Goal: Information Seeking & Learning: Learn about a topic

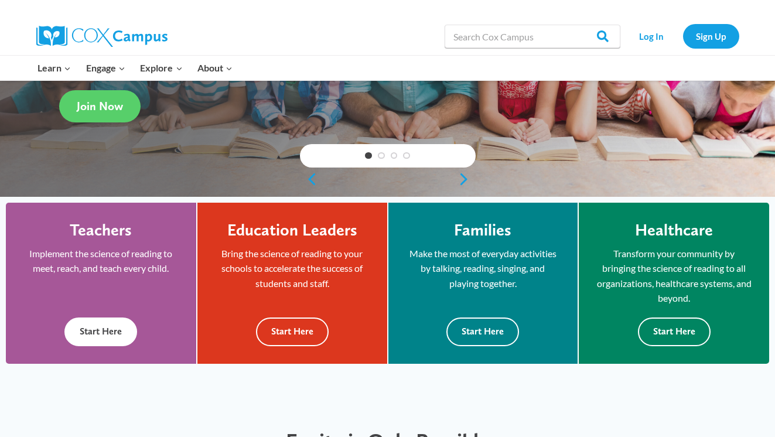
click at [107, 346] on button "Start Here" at bounding box center [100, 332] width 73 height 29
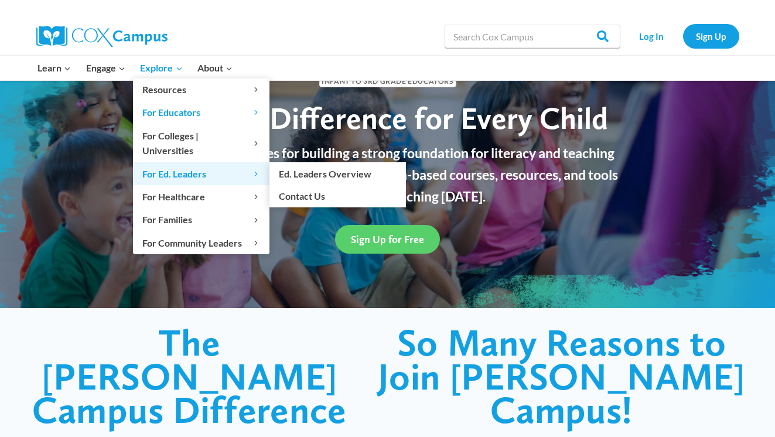
scroll to position [65, 0]
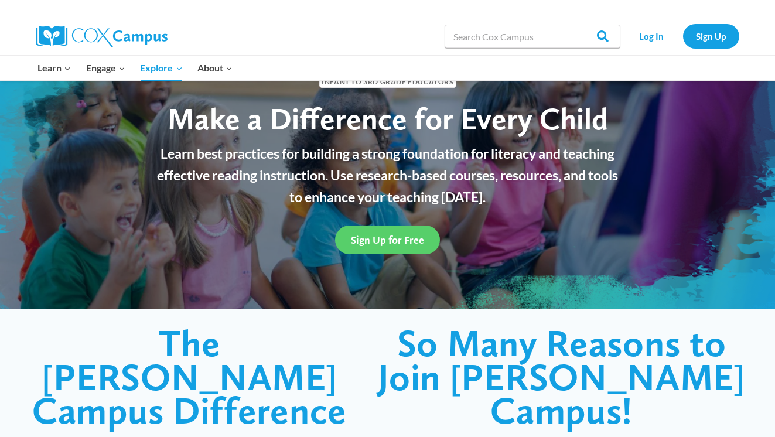
click at [320, 378] on h1 "The [PERSON_NAME] Campus Difference" at bounding box center [189, 376] width 332 height 101
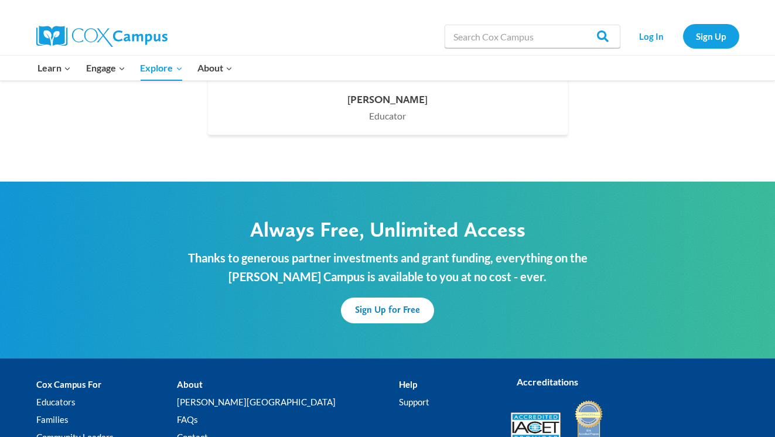
scroll to position [3513, 0]
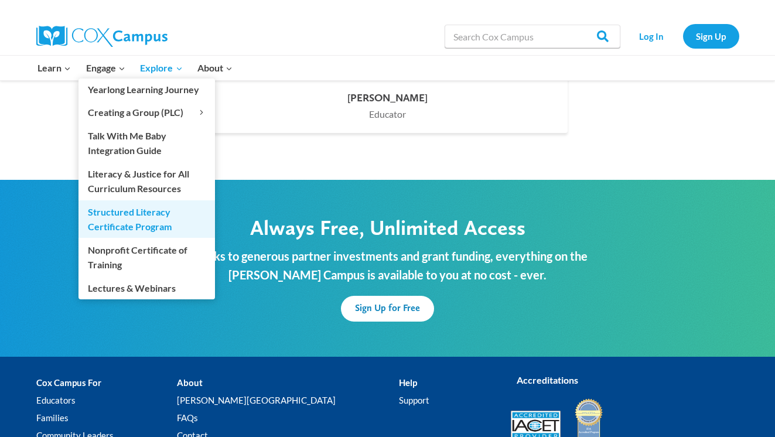
click at [134, 230] on link "Structured Literacy Certificate Program" at bounding box center [147, 218] width 137 height 37
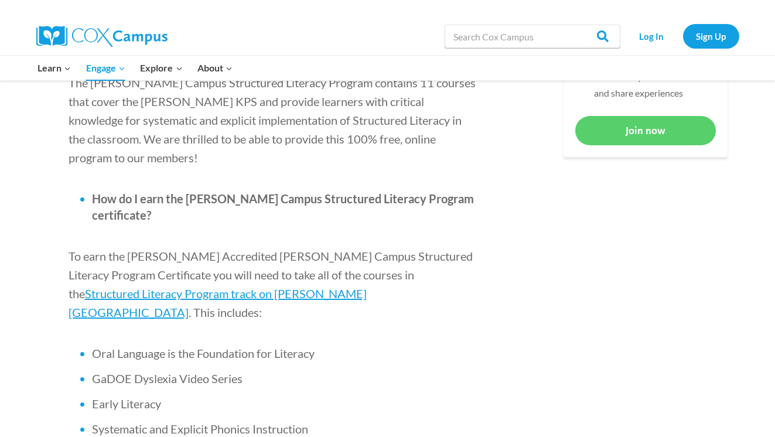
scroll to position [643, 0]
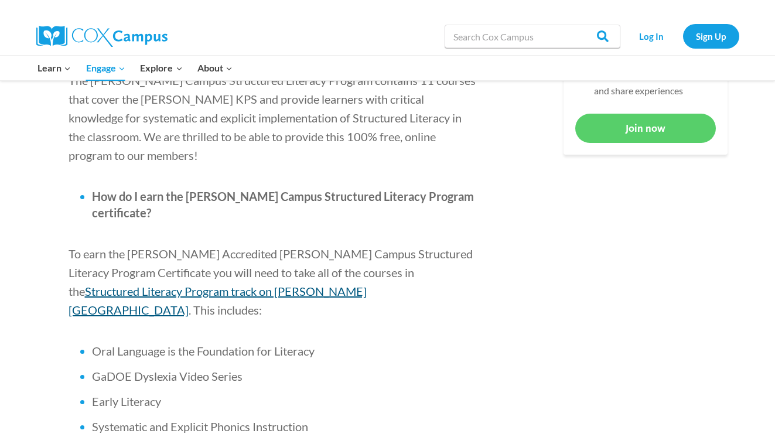
click at [367, 284] on span "Structured Literacy Program track on Cox Campus" at bounding box center [218, 300] width 298 height 33
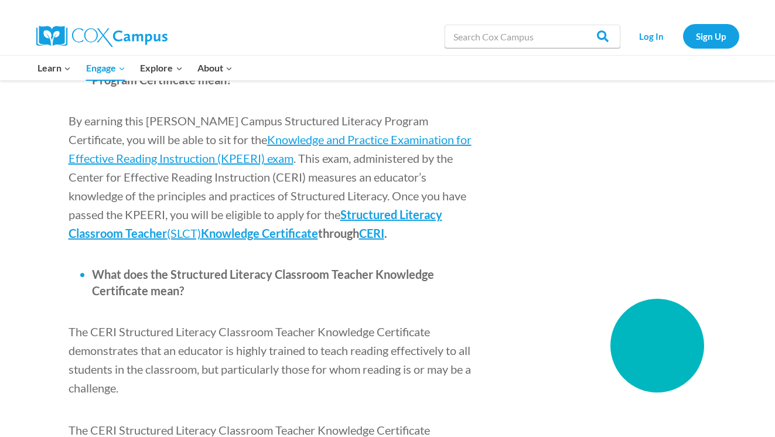
scroll to position [1508, 0]
